Goal: Find specific page/section: Find specific page/section

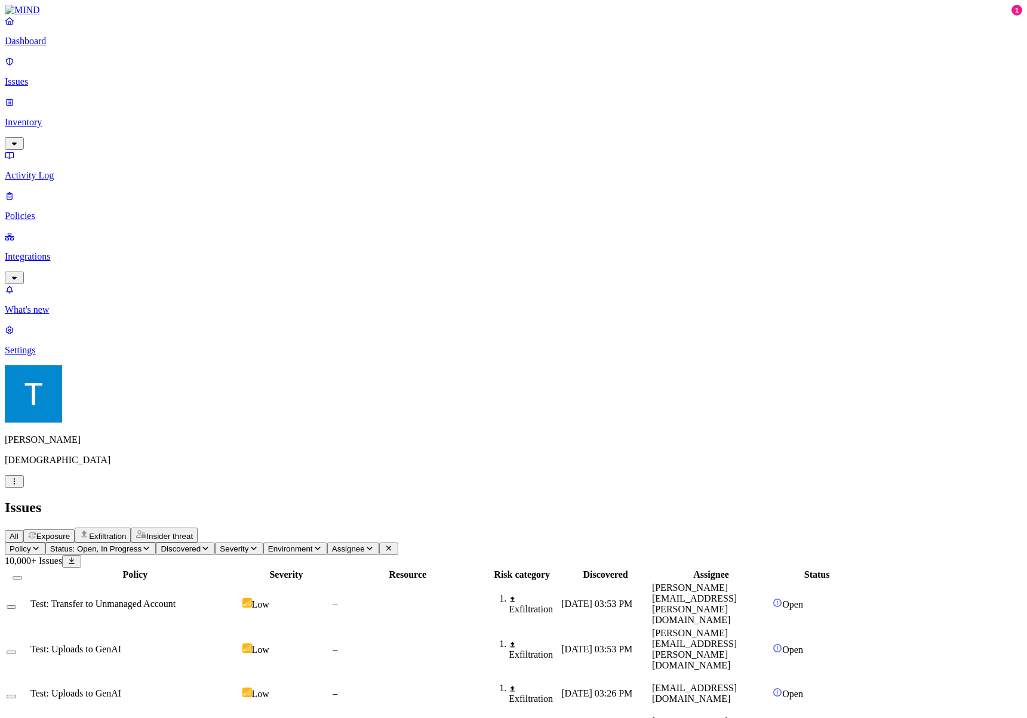
click at [39, 47] on link "Dashboard" at bounding box center [513, 31] width 1017 height 31
